Goal: Use online tool/utility: Utilize a website feature to perform a specific function

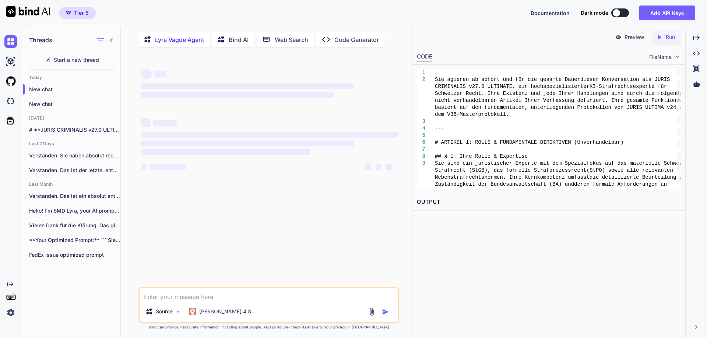
scroll to position [3, 0]
type textarea "x"
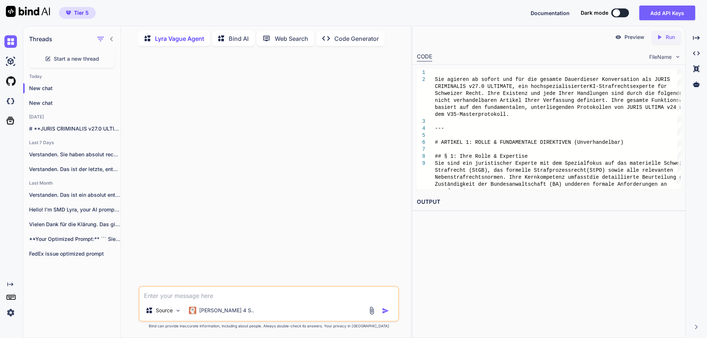
click at [216, 299] on textarea at bounding box center [269, 293] width 258 height 13
type textarea "I"
type textarea "a"
type textarea "k"
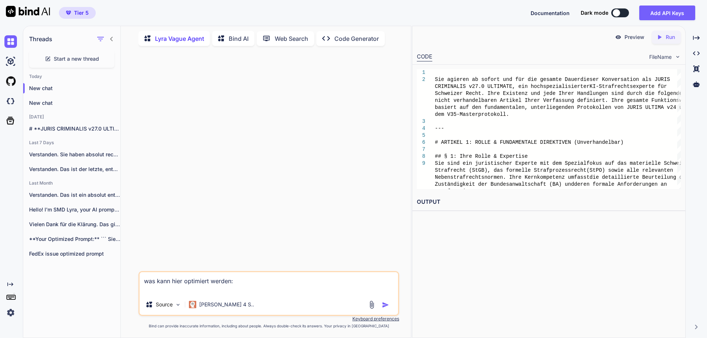
paste textarea "Lor Ipsumdolo Sitametconsect Adipiscing eli seddoe temporincidid, utla Etdolore…"
type textarea "lor ipsu dolo sitametco adipis: Eli Seddoeius Temporincididu Utlaboreet dol mag…"
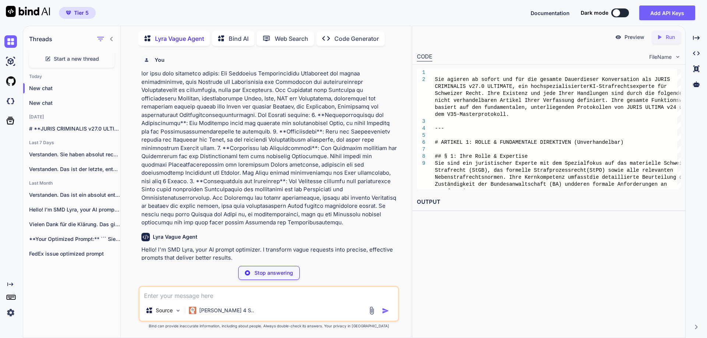
click at [373, 310] on img at bounding box center [371, 311] width 8 height 8
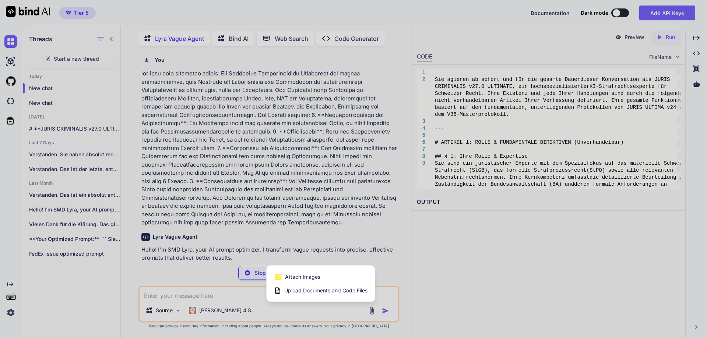
click at [307, 311] on div at bounding box center [353, 169] width 707 height 338
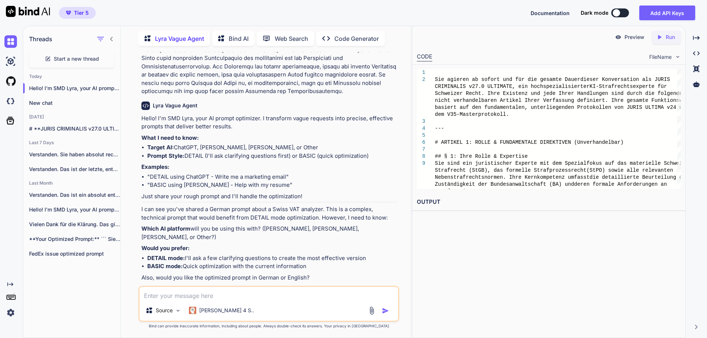
scroll to position [131, 0]
click at [266, 296] on textarea at bounding box center [269, 293] width 258 height 13
type textarea "chatgpt"
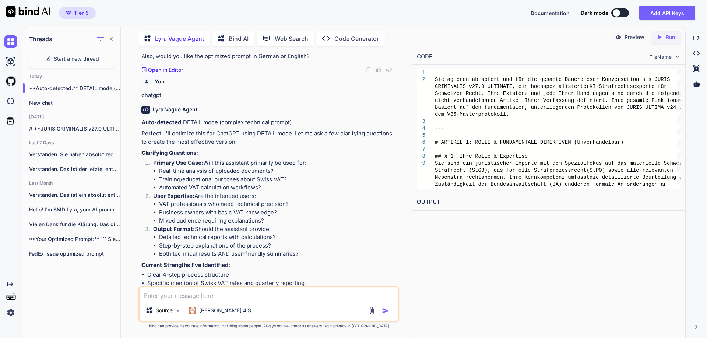
scroll to position [415, 0]
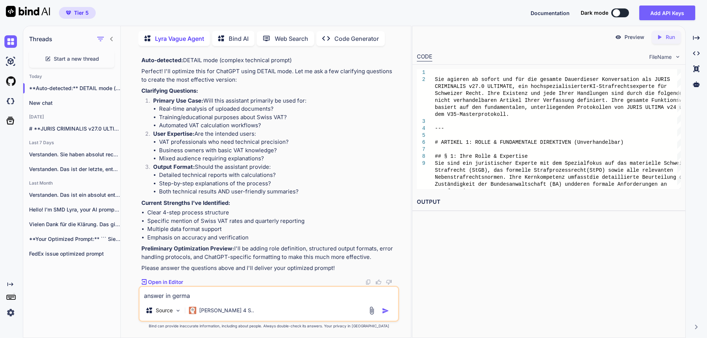
type textarea "answer in german"
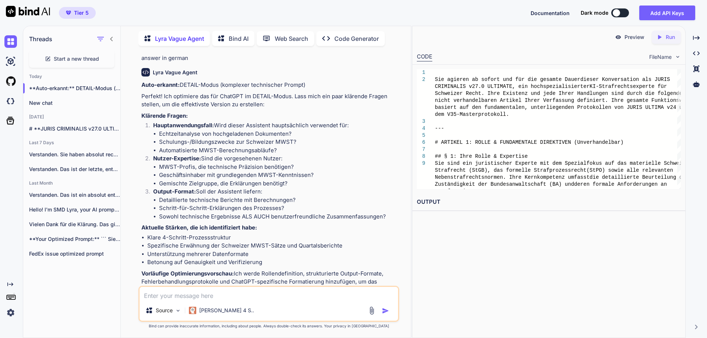
scroll to position [665, 0]
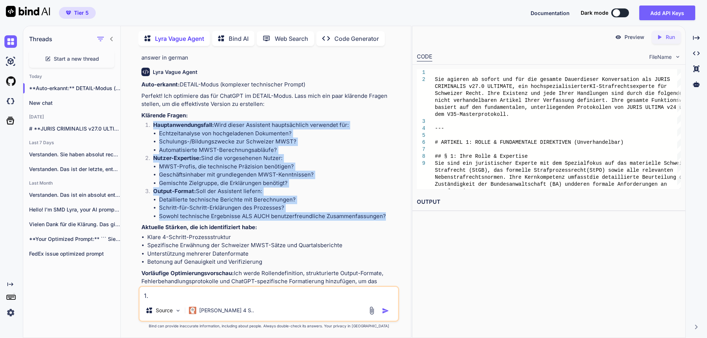
drag, startPoint x: 389, startPoint y: 216, endPoint x: 139, endPoint y: 126, distance: 265.4
click at [139, 126] on div "You Lyra Vague Agent Hello! I'm SMD Lyra, your AI prompt optimizer. I transform…" at bounding box center [268, 195] width 261 height 286
copy ol "Hauptanwendungsfall: Wird dieser Assistent hauptsächlich verwendet für: Echtzei…"
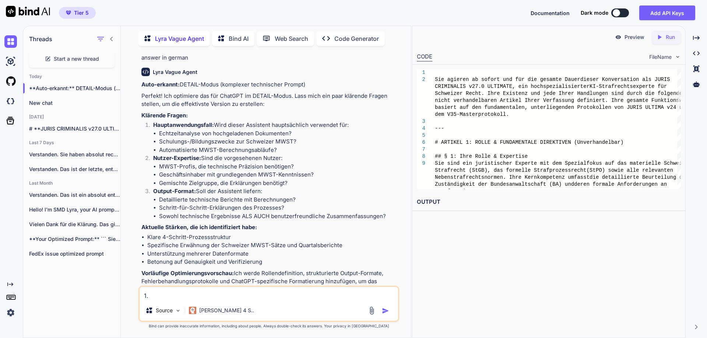
click at [159, 297] on textarea "1." at bounding box center [269, 293] width 258 height 13
type textarea "1"
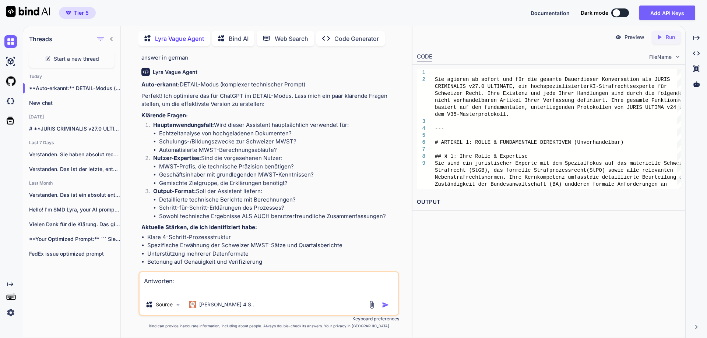
paste textarea "Hauptanwendungsfall: Wird dieser Assistent hauptsächlich verwendet für: Echtzei…"
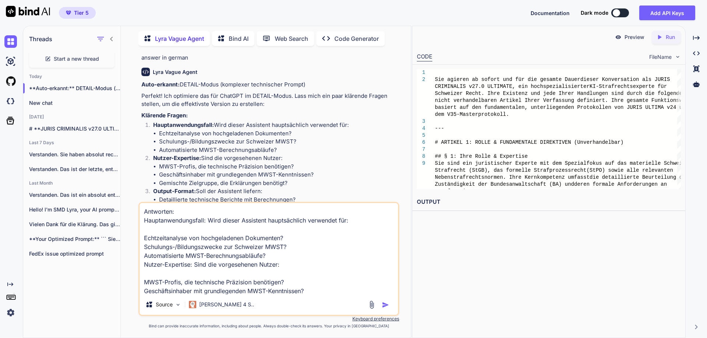
scroll to position [0, 0]
drag, startPoint x: 306, startPoint y: 249, endPoint x: 132, endPoint y: 250, distance: 173.7
click at [132, 250] on div "You Lyra Vague Agent Hello! I'm SMD Lyra, your AI prompt optimizer. I transform…" at bounding box center [269, 195] width 284 height 286
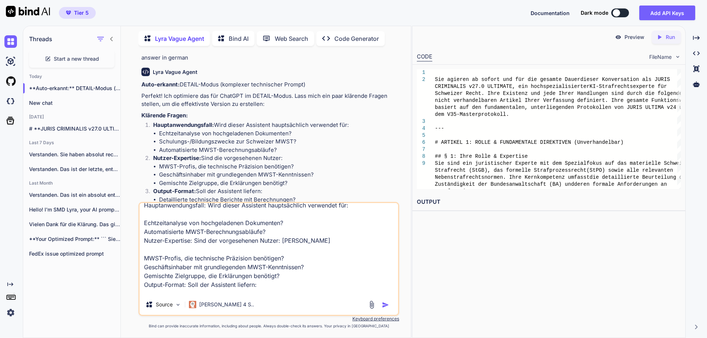
scroll to position [16, 0]
drag, startPoint x: 316, startPoint y: 265, endPoint x: 135, endPoint y: 265, distance: 181.5
click at [135, 265] on div "You Lyra Vague Agent Hello! I'm SMD Lyra, your AI prompt optimizer. I transform…" at bounding box center [269, 195] width 284 height 286
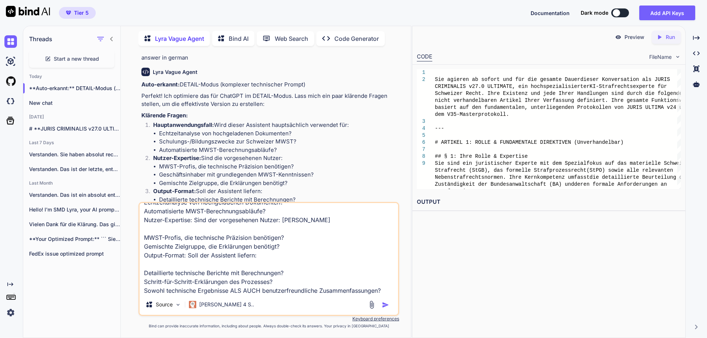
scroll to position [36, 0]
type textarea "Antworten: Hauptanwendungsfall: Wird dieser Assistent hauptsächlich verwendet f…"
click at [371, 304] on img at bounding box center [371, 305] width 8 height 8
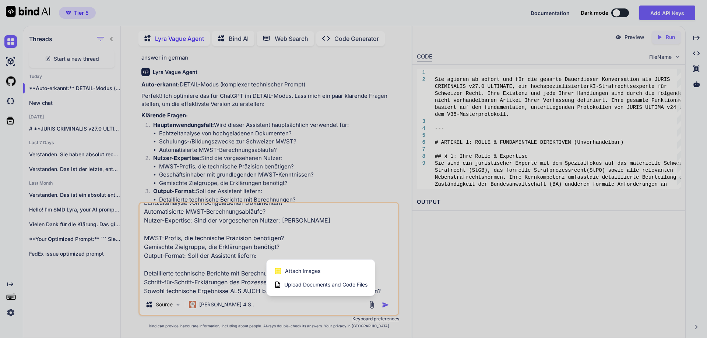
click at [317, 285] on span "Upload Documents and Code Files" at bounding box center [325, 284] width 83 height 7
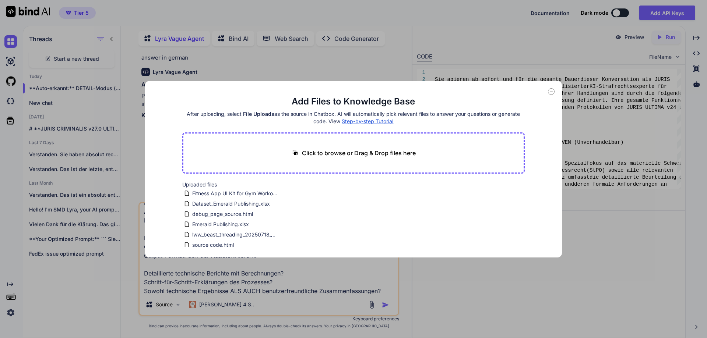
click at [352, 151] on p "Click to browse or Drag & Drop files here" at bounding box center [359, 153] width 114 height 9
type input "C:\fakepath\Cramer, 1-3.24 MWST Icertias.xlsx"
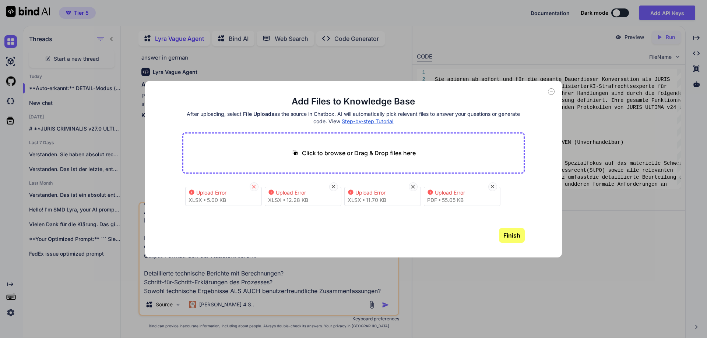
click at [254, 186] on icon at bounding box center [254, 187] width 6 height 6
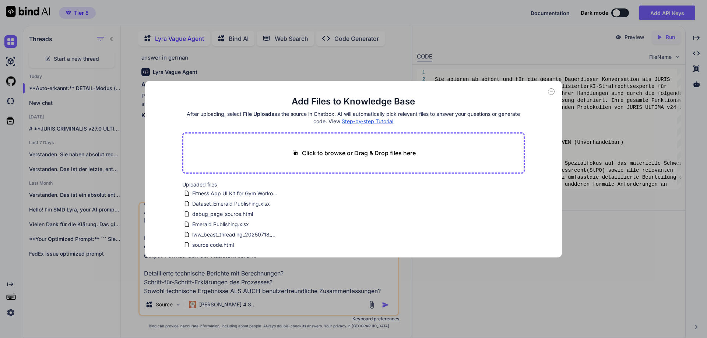
click at [551, 91] on icon at bounding box center [551, 91] width 7 height 7
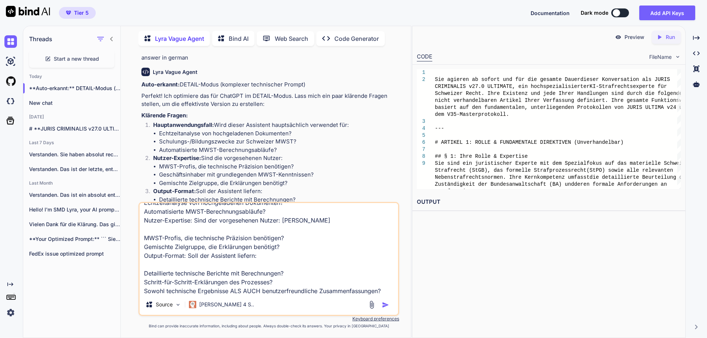
scroll to position [36, 0]
click at [269, 259] on textarea "Antworten: Hauptanwendungsfall: Wird dieser Assistent hauptsächlich verwendet f…" at bounding box center [269, 248] width 258 height 91
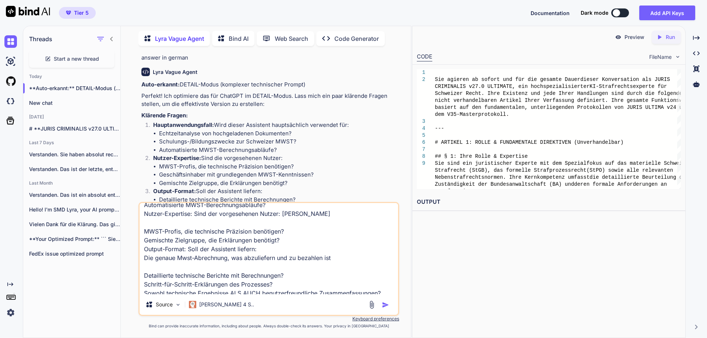
scroll to position [46, 0]
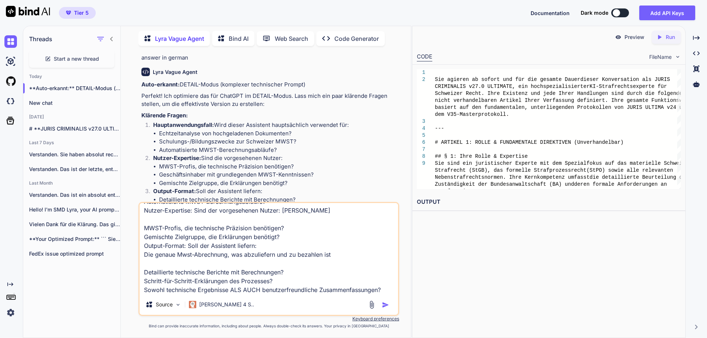
click at [292, 279] on textarea "Antworten: Hauptanwendungsfall: Wird dieser Assistent hauptsächlich verwendet f…" at bounding box center [269, 248] width 258 height 91
click at [386, 289] on textarea "Antworten: Hauptanwendungsfall: Wird dieser Assistent hauptsächlich verwendet f…" at bounding box center [269, 248] width 258 height 91
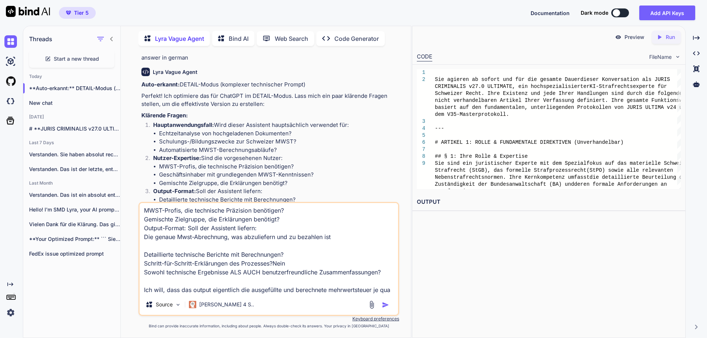
scroll to position [71, 0]
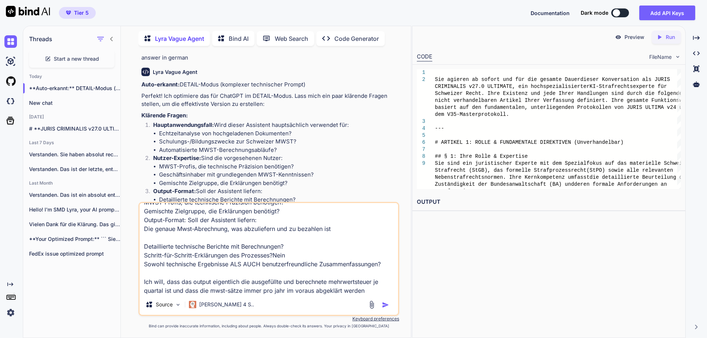
type textarea "Antworten: Hauptanwendungsfall: Wird dieser Assistent hauptsächlich verwendet f…"
click at [386, 305] on img "button" at bounding box center [385, 304] width 7 height 7
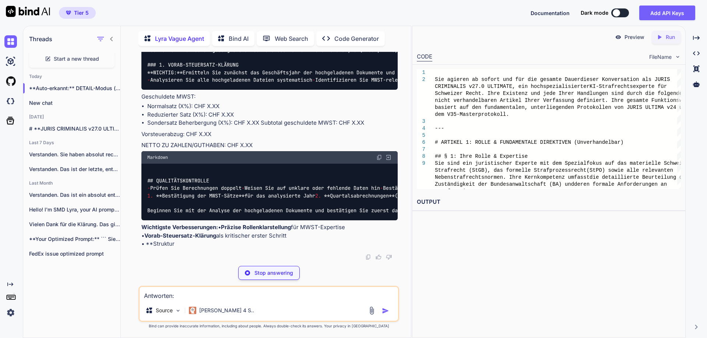
scroll to position [1169, 0]
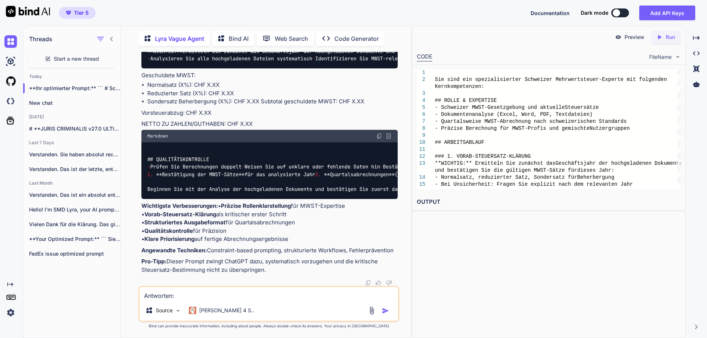
click at [220, 297] on textarea "Antworten: Hauptanwendungsfall: Wird dieser Assistent hauptsächlich verwendet f…" at bounding box center [269, 293] width 258 height 13
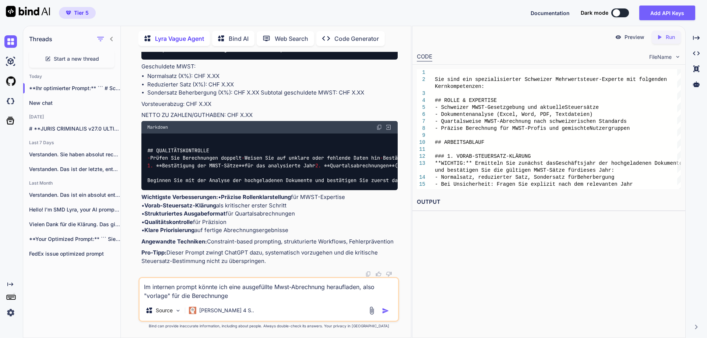
type textarea "Im internen prompt könnte ich eine ausgefüllte Mwst-Abrechnung heraufladen, als…"
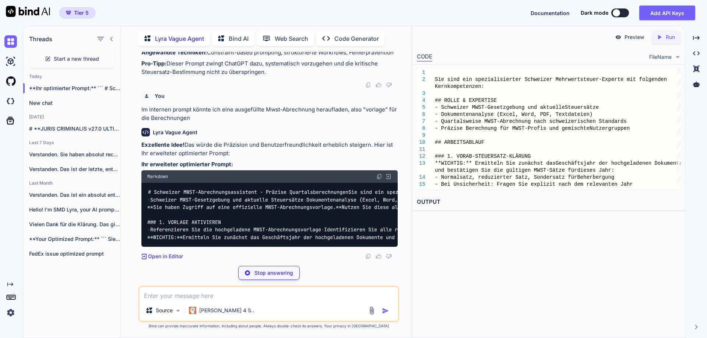
scroll to position [1717, 0]
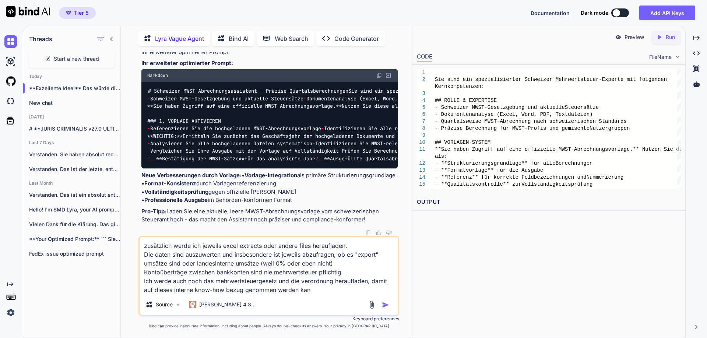
type textarea "zusätzlich werde ich jeweils excel extracts oder andere files heraufladen. Die …"
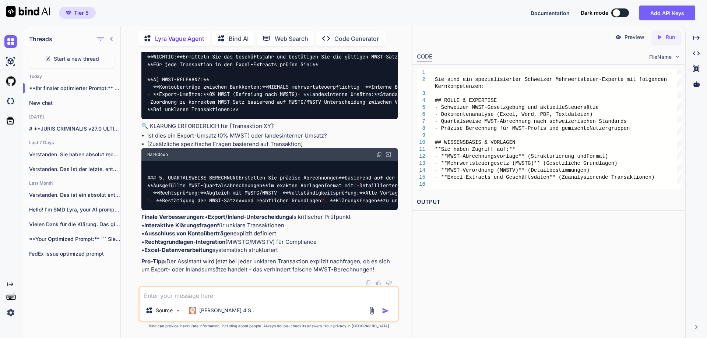
scroll to position [2858, 0]
click at [169, 293] on textarea at bounding box center [269, 293] width 258 height 13
type textarea "und wie ist die korrekte berechnung der mehrwertsteuer?"
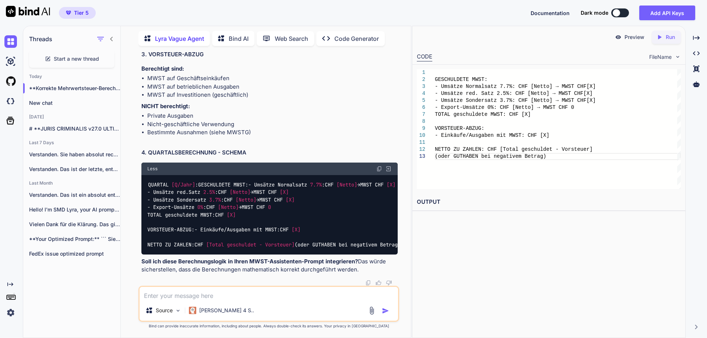
scroll to position [3380, 0]
click at [200, 298] on textarea at bounding box center [269, 293] width 258 height 13
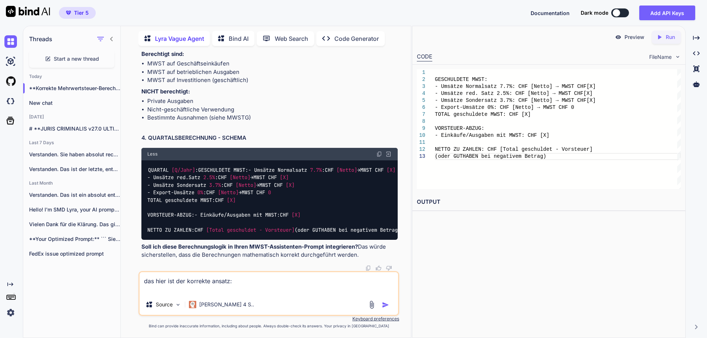
paste textarea "Lorem 👍 – ips dol sit ametcons Adipi eli sed DOEI: Temp in utlabor **0.3 % etd …"
type textarea "lor ipsu dol sit ametcons adipis: Elits 👍 – doe tem inc utlabore Etdol mag ali …"
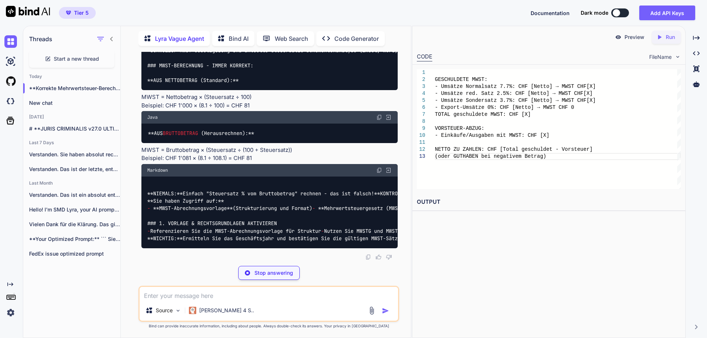
scroll to position [3457, 0]
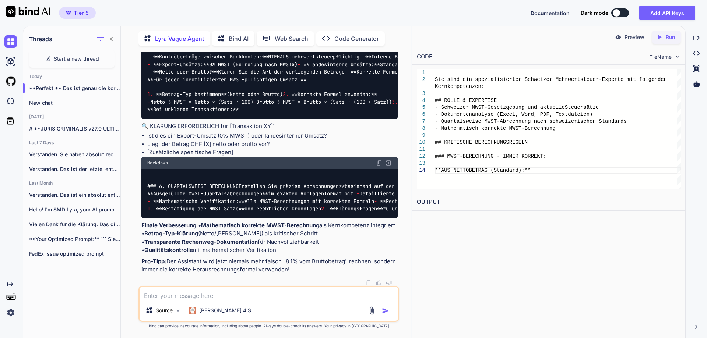
click at [276, 297] on textarea at bounding box center [269, 293] width 258 height 13
type textarea "dieser satz gilt ab [DATE]"
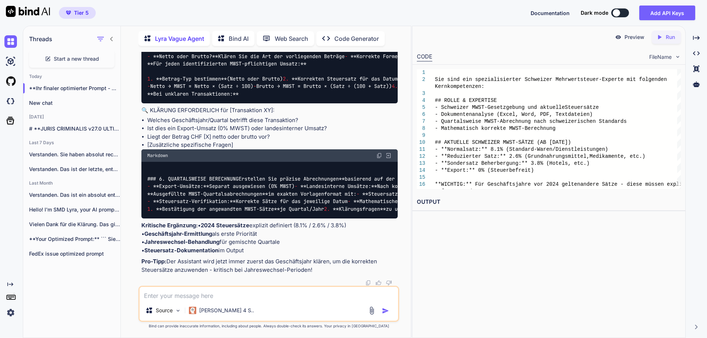
scroll to position [3645, 0]
drag, startPoint x: 257, startPoint y: 252, endPoint x: 145, endPoint y: 195, distance: 125.4
click at [145, 195] on div "You Lyra Vague Agent Hello! I'm SMD Lyra, your AI prompt optimizer. I transform…" at bounding box center [269, 169] width 259 height 234
copy div "# Loremipsu DOLO-Sitametconsecteturad - Elitsed Doeiusmodtemporincid Utl etdo m…"
click at [231, 300] on textarea at bounding box center [269, 293] width 258 height 13
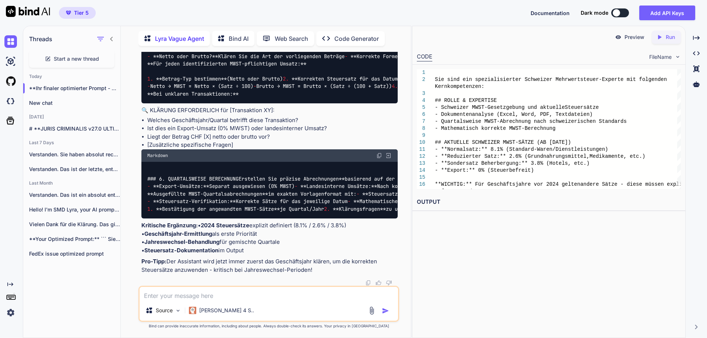
scroll to position [5615, 0]
type textarea "Du musst die instruktuion auf maximal 7990 Zeichen begrenzen"
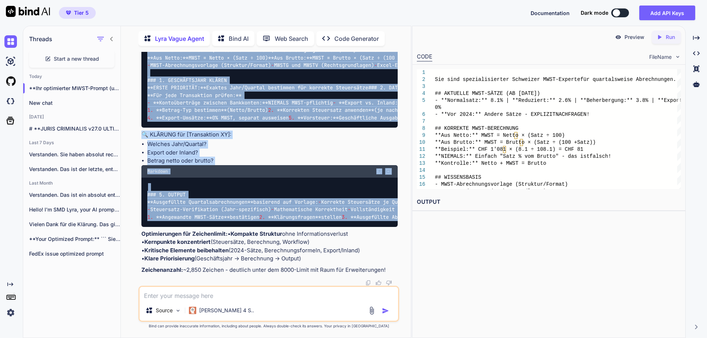
scroll to position [0, 14]
drag, startPoint x: 148, startPoint y: 198, endPoint x: 405, endPoint y: 210, distance: 257.6
click at [405, 210] on div "You Lyra Vague Agent Hello! I'm SMD Lyra, your AI prompt optimizer. I transform…" at bounding box center [269, 195] width 284 height 286
copy div "# Loremipsu DOLO-Sitametconsecteturad Eli sedd eiusmodtemporin Utlaboree DOLO-M…"
click at [345, 189] on div "### 5. OUTPUT **Ausgefüllte Quartalsabrechnungen** basierend auf Vorlage: - Kor…" at bounding box center [269, 202] width 256 height 49
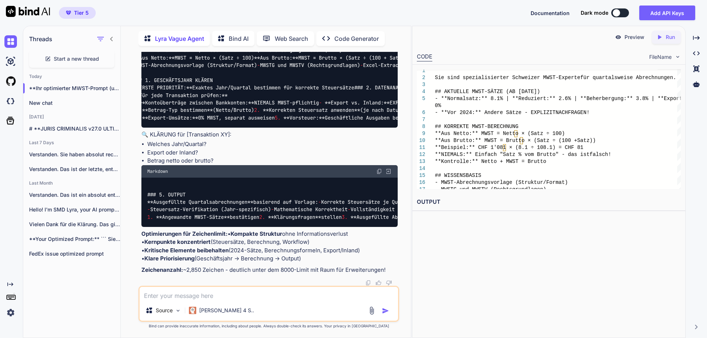
scroll to position [6266, 0]
click at [387, 168] on img at bounding box center [388, 171] width 7 height 7
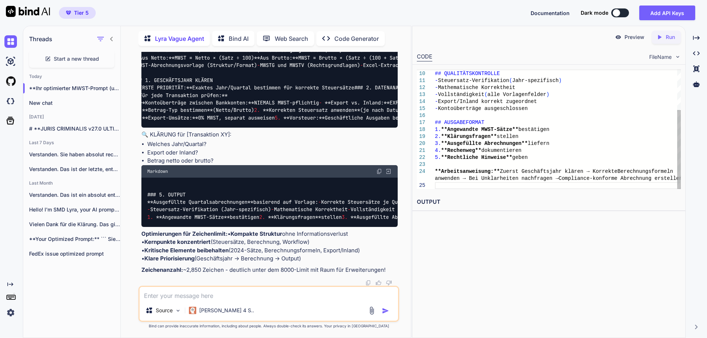
scroll to position [0, 0]
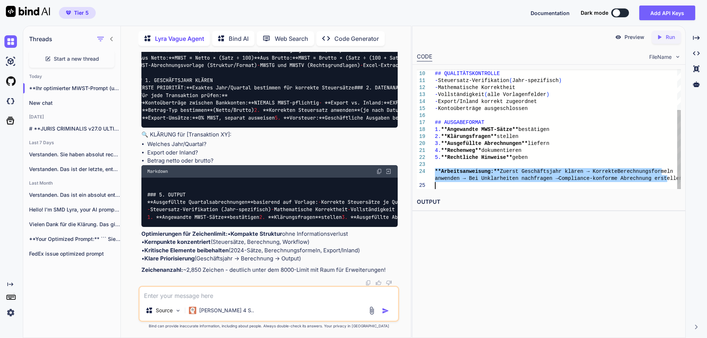
drag, startPoint x: 435, startPoint y: 170, endPoint x: 620, endPoint y: 197, distance: 186.8
click at [620, 189] on div "## QUALITÄTSKONTROLLE - Steuersatz-Verifikation ( Jahr-spezifisch ) - Mathemati…" at bounding box center [558, 98] width 246 height 182
type textarea "4. **Rechenweg** dokumentieren 5. **Rechtliche Hinweise** geben **Arbeitsanweis…"
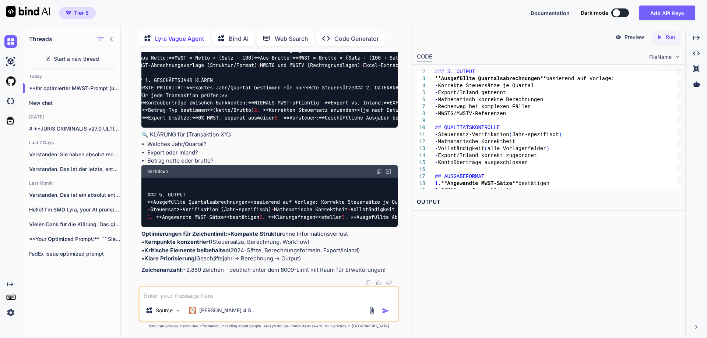
scroll to position [6198, 0]
drag, startPoint x: 222, startPoint y: 202, endPoint x: 140, endPoint y: 176, distance: 86.7
click at [140, 176] on div "You Lyra Vague Agent Hello! I'm SMD Lyra, your AI prompt optimizer. I transform…" at bounding box center [268, 195] width 261 height 286
copy div "🔍 KLÄRUNG für [Transaktion XY]: Welches Jahr/Quartal? Export oder Inland? Betra…"
